Goal: Task Accomplishment & Management: Complete application form

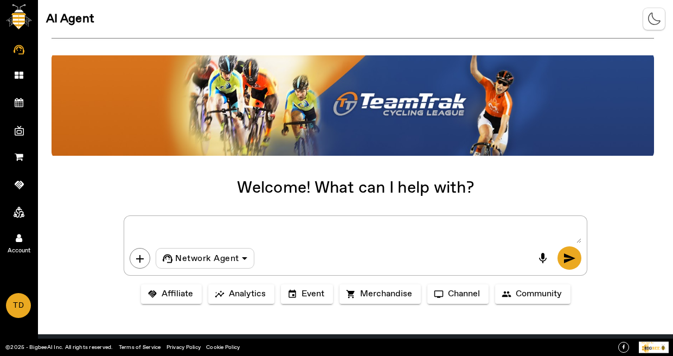
click at [27, 238] on link "Account" at bounding box center [19, 236] width 38 height 27
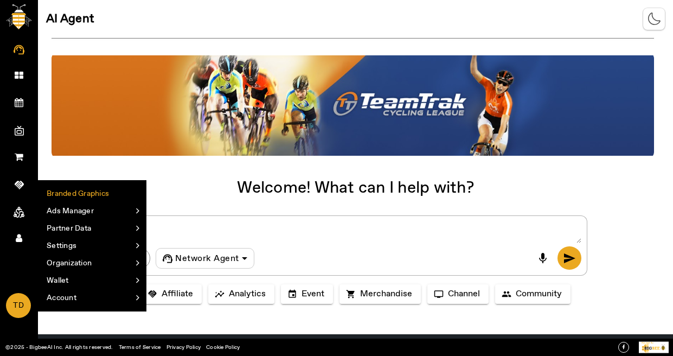
click at [129, 192] on li "Branded Graphics" at bounding box center [92, 193] width 107 height 17
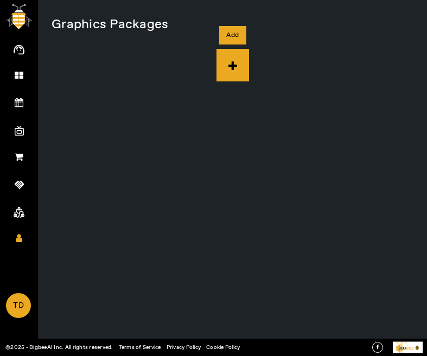
click at [229, 68] on icon at bounding box center [232, 65] width 33 height 33
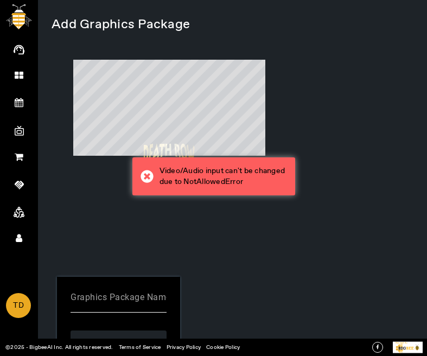
click at [135, 298] on mat-label "Graphics Package Name" at bounding box center [121, 296] width 100 height 10
click at [135, 298] on input "Graphics Package Name" at bounding box center [119, 301] width 96 height 13
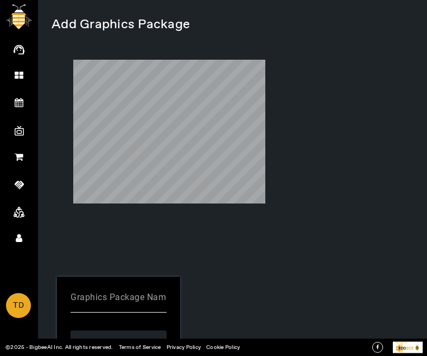
click at [152, 291] on mat-label "Graphics Package Name" at bounding box center [121, 296] width 100 height 10
click at [152, 295] on input "Graphics Package Name" at bounding box center [119, 301] width 96 height 13
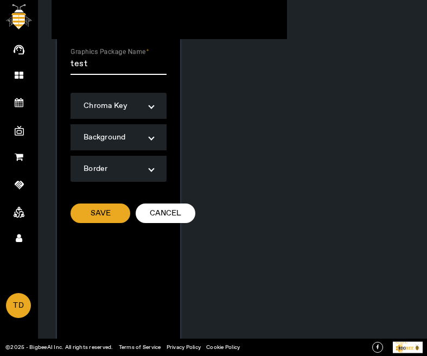
scroll to position [260, 0]
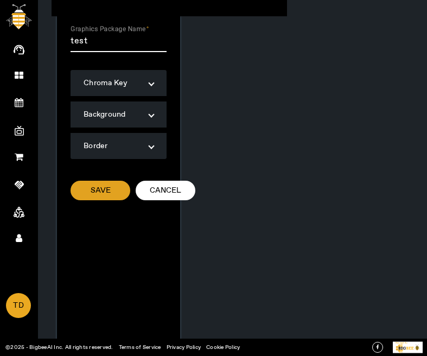
type input "test"
click at [110, 185] on span "Save" at bounding box center [101, 190] width 20 height 11
click at [105, 185] on span "Save" at bounding box center [101, 190] width 20 height 11
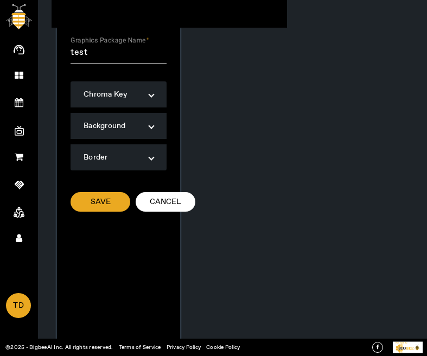
scroll to position [261, 0]
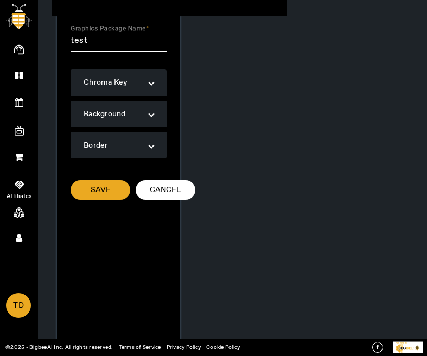
click at [16, 182] on icon at bounding box center [19, 185] width 9 height 11
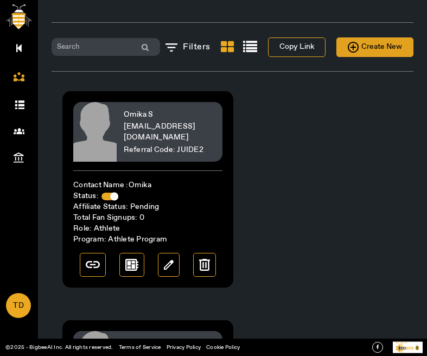
click at [367, 53] on span "Create New" at bounding box center [375, 47] width 54 height 14
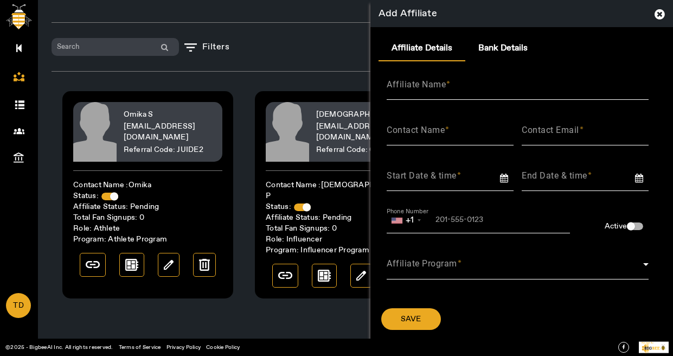
click at [426, 261] on div "Affiliate Program" at bounding box center [518, 263] width 262 height 31
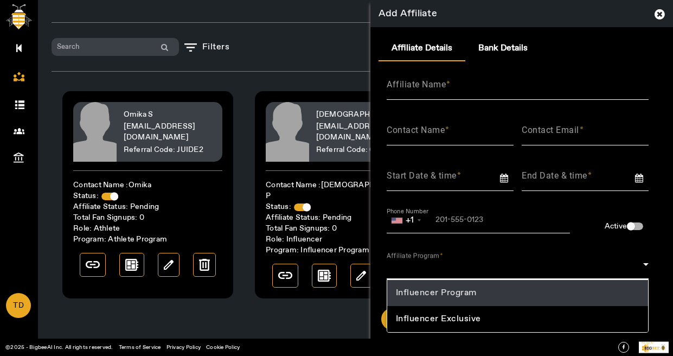
click at [426, 296] on span "Influencer Program" at bounding box center [436, 292] width 81 height 13
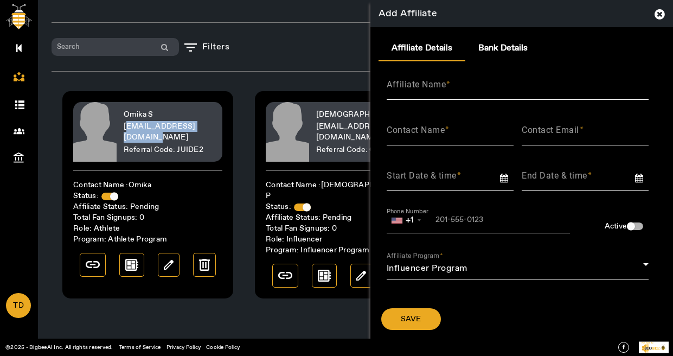
drag, startPoint x: 212, startPoint y: 132, endPoint x: 123, endPoint y: 132, distance: 88.4
click at [123, 132] on div "Omika S [EMAIL_ADDRESS][DOMAIN_NAME] Referral Code: JUIDE2" at bounding box center [170, 132] width 105 height 60
copy span "[EMAIL_ADDRESS][DOMAIN_NAME]"
click at [93, 265] on img at bounding box center [93, 264] width 14 height 7
copy span "[EMAIL_ADDRESS][DOMAIN_NAME]"
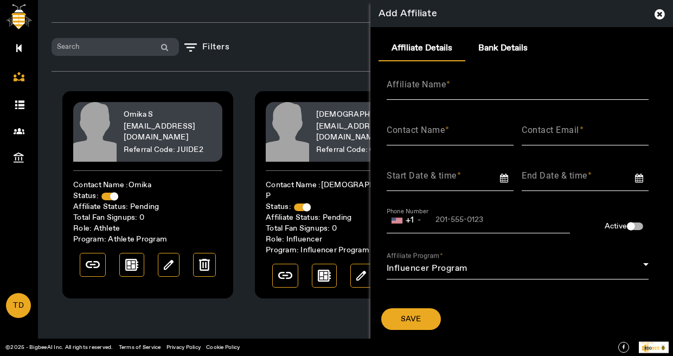
click at [426, 14] on icon at bounding box center [660, 14] width 10 height 12
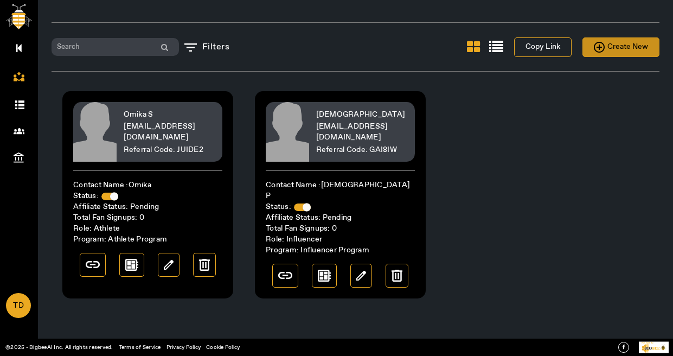
click at [426, 46] on span "Create New" at bounding box center [621, 47] width 54 height 14
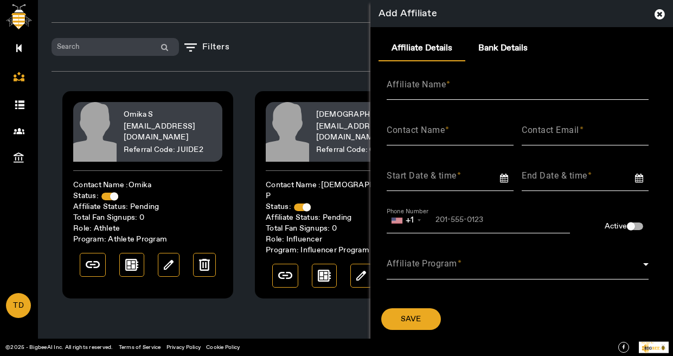
click at [426, 235] on div at bounding box center [479, 239] width 184 height 12
click at [426, 257] on div "Affiliate Program" at bounding box center [518, 263] width 262 height 31
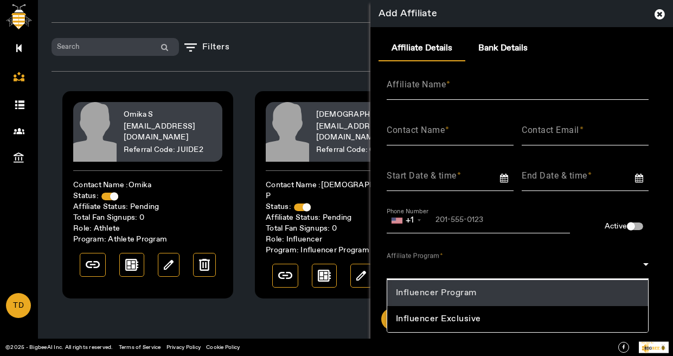
click at [426, 289] on span "Influencer Program" at bounding box center [436, 292] width 81 height 13
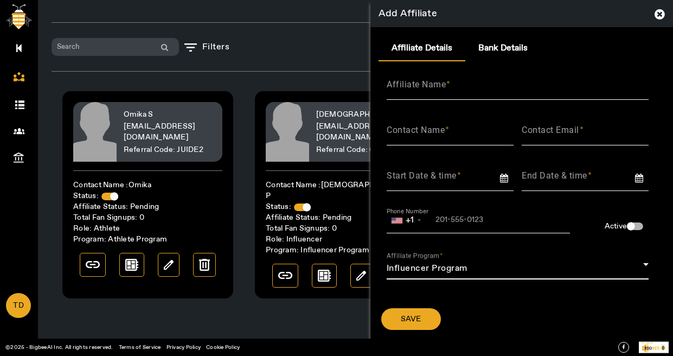
click at [338, 296] on div "Omika S [EMAIL_ADDRESS][DOMAIN_NAME] Referral Code: JUIDE2 Contact Name : Omika…" at bounding box center [244, 194] width 385 height 229
click at [426, 133] on mat-label "Contact Email" at bounding box center [550, 130] width 57 height 10
click at [426, 133] on input "Contact Email" at bounding box center [585, 134] width 127 height 13
click at [426, 136] on input "Contact Email" at bounding box center [585, 134] width 127 height 13
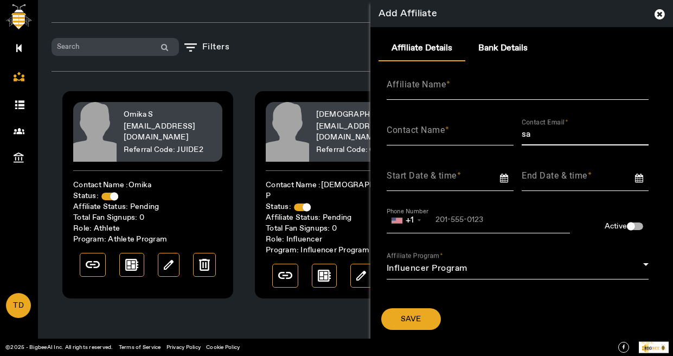
type input "s"
click at [426, 142] on div "Contact Email" at bounding box center [585, 130] width 127 height 30
click at [426, 16] on icon at bounding box center [660, 14] width 10 height 12
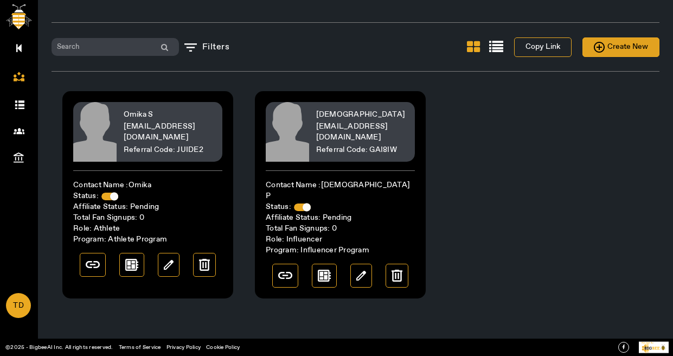
click at [426, 44] on span "Create New" at bounding box center [621, 47] width 54 height 14
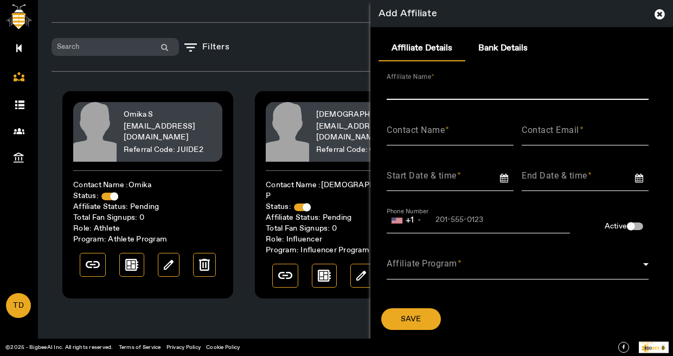
click at [426, 89] on input "Affiliate Name" at bounding box center [518, 88] width 262 height 13
type input "nagabbau"
click at [426, 135] on label "Contact Name" at bounding box center [418, 130] width 63 height 11
click at [426, 135] on input "Contact Name" at bounding box center [450, 134] width 127 height 13
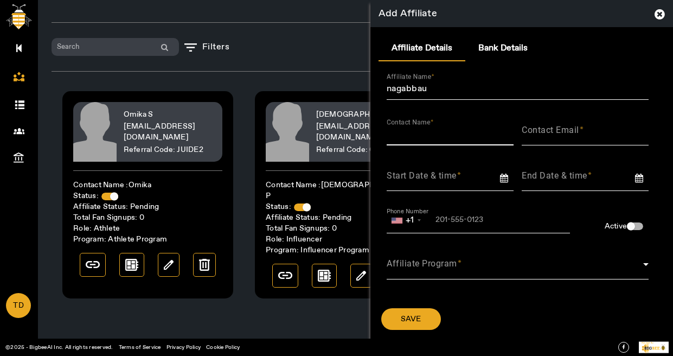
click at [426, 135] on input "Contact Name" at bounding box center [450, 134] width 127 height 13
type input "[PERSON_NAME]"
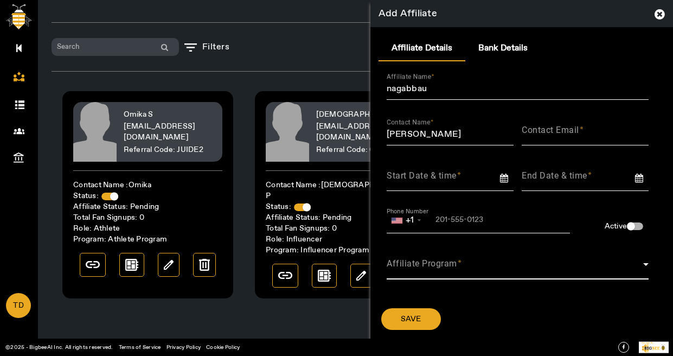
click at [426, 262] on span at bounding box center [515, 268] width 257 height 13
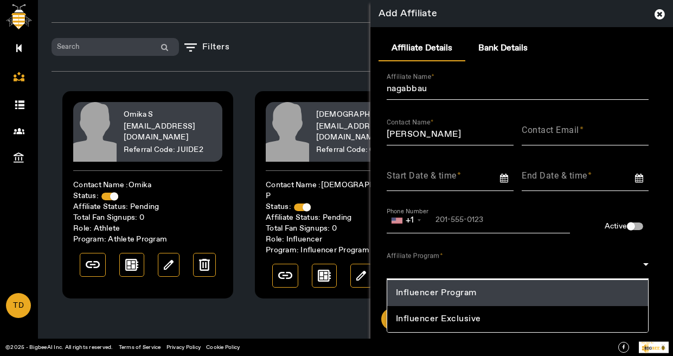
click at [426, 295] on span "Influencer Program" at bounding box center [436, 292] width 81 height 13
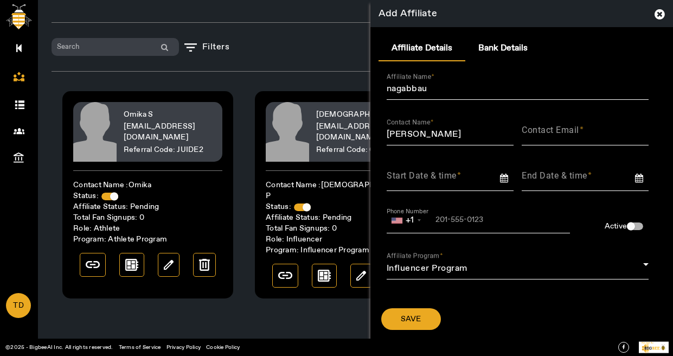
click at [303, 309] on div "Filters Copy Link Create New Omika S [EMAIL_ADDRESS][DOMAIN_NAME] Referral Code…" at bounding box center [355, 178] width 635 height 356
click at [426, 12] on icon at bounding box center [660, 14] width 10 height 12
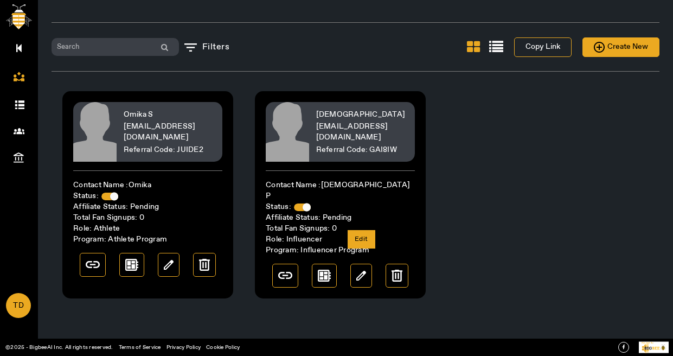
click at [368, 266] on div at bounding box center [361, 276] width 22 height 24
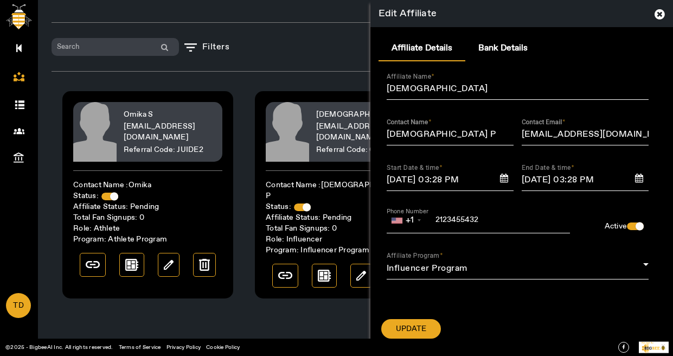
click at [426, 16] on icon at bounding box center [660, 14] width 10 height 12
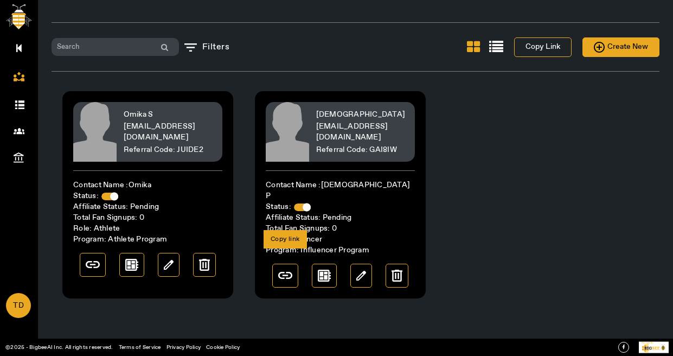
click at [274, 266] on div at bounding box center [285, 276] width 26 height 24
click at [285, 272] on img at bounding box center [285, 275] width 14 height 7
